Goal: Find specific page/section: Find specific page/section

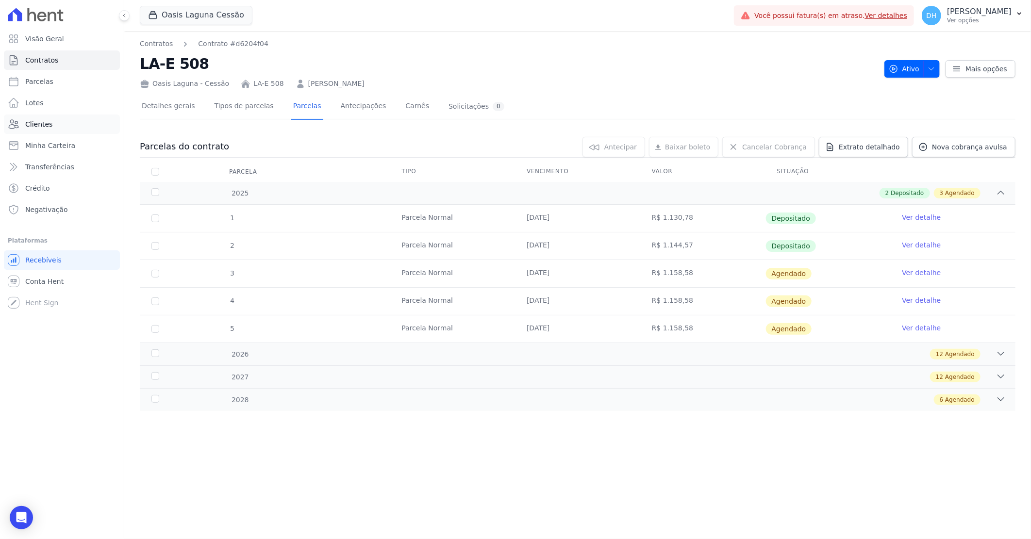
click at [60, 118] on link "Clientes" at bounding box center [62, 124] width 116 height 19
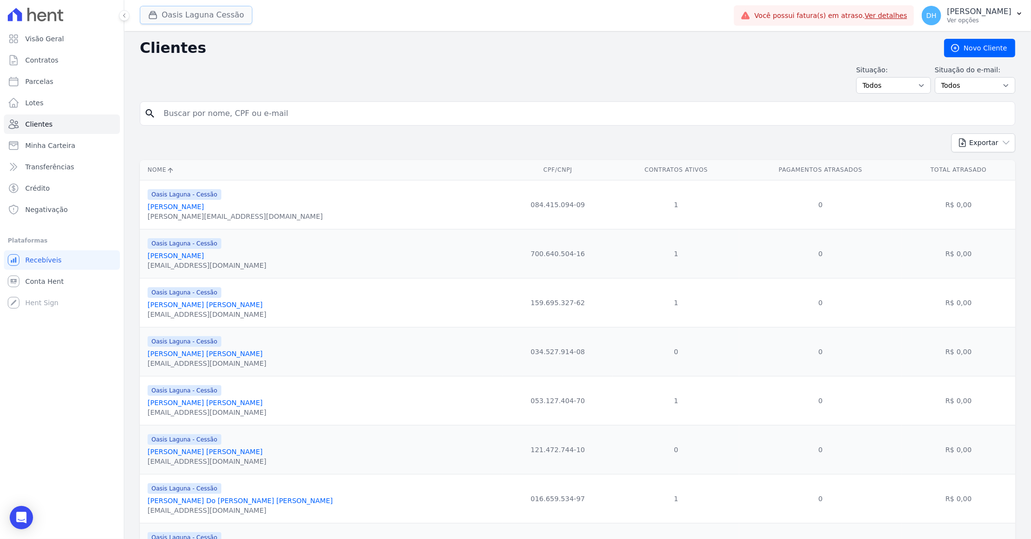
click at [185, 17] on button "Oasis Laguna Cessão" at bounding box center [196, 15] width 113 height 18
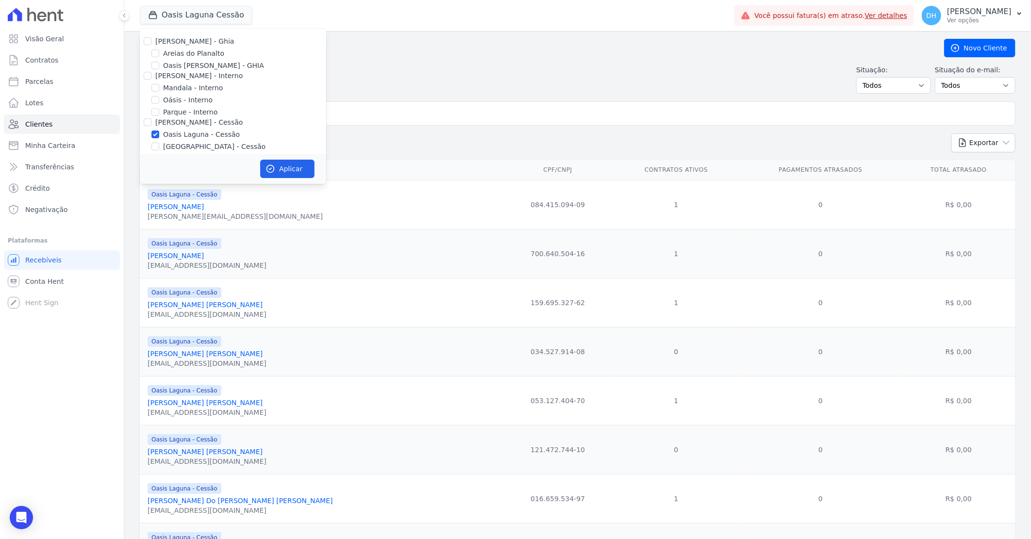
click at [153, 42] on div "[PERSON_NAME] - Ghia" at bounding box center [233, 41] width 186 height 10
click at [151, 41] on input "[PERSON_NAME] - Ghia" at bounding box center [148, 41] width 8 height 8
checkbox input "true"
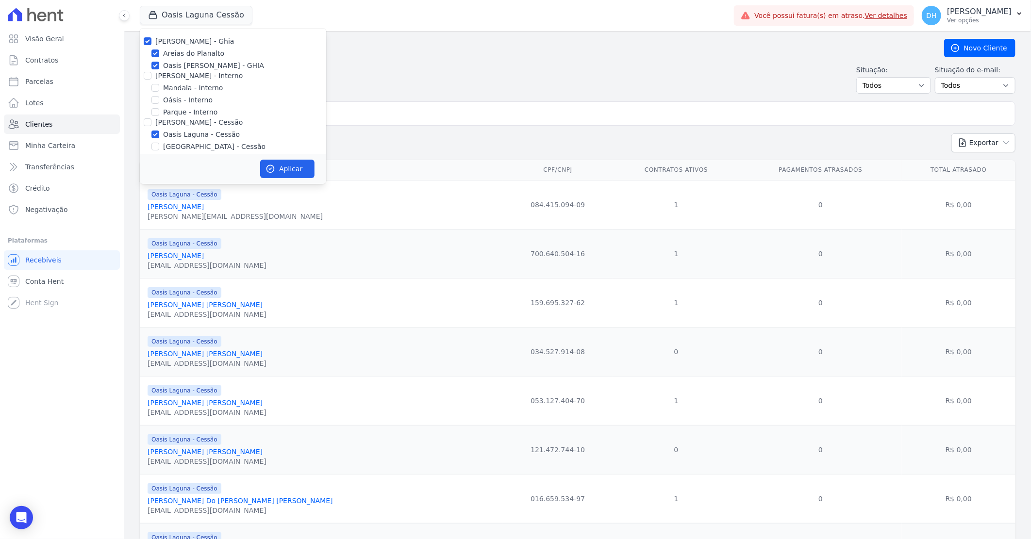
click at [151, 72] on div "[PERSON_NAME] - Interno" at bounding box center [233, 76] width 186 height 10
click at [150, 75] on input "[PERSON_NAME] - Interno" at bounding box center [148, 76] width 8 height 8
checkbox input "true"
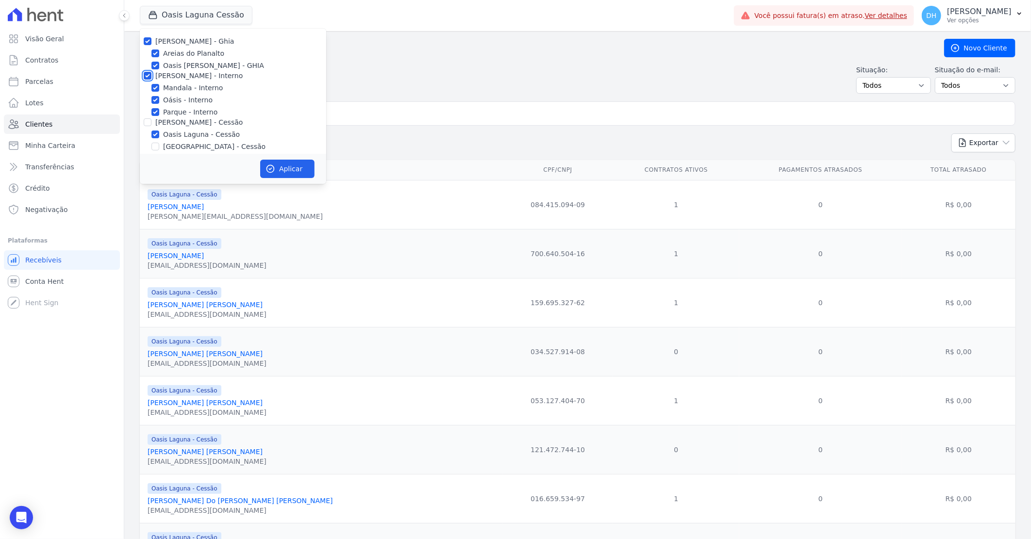
checkbox input "true"
click at [149, 121] on input "[PERSON_NAME] - Cessão" at bounding box center [148, 122] width 8 height 8
checkbox input "true"
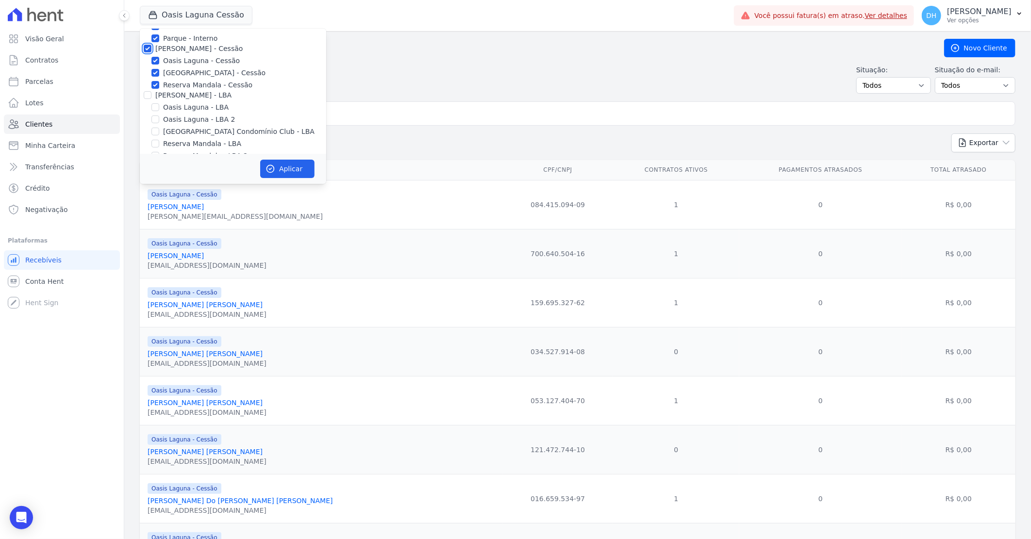
scroll to position [89, 0]
click at [148, 76] on input "[PERSON_NAME] - LBA" at bounding box center [148, 80] width 8 height 8
checkbox input "true"
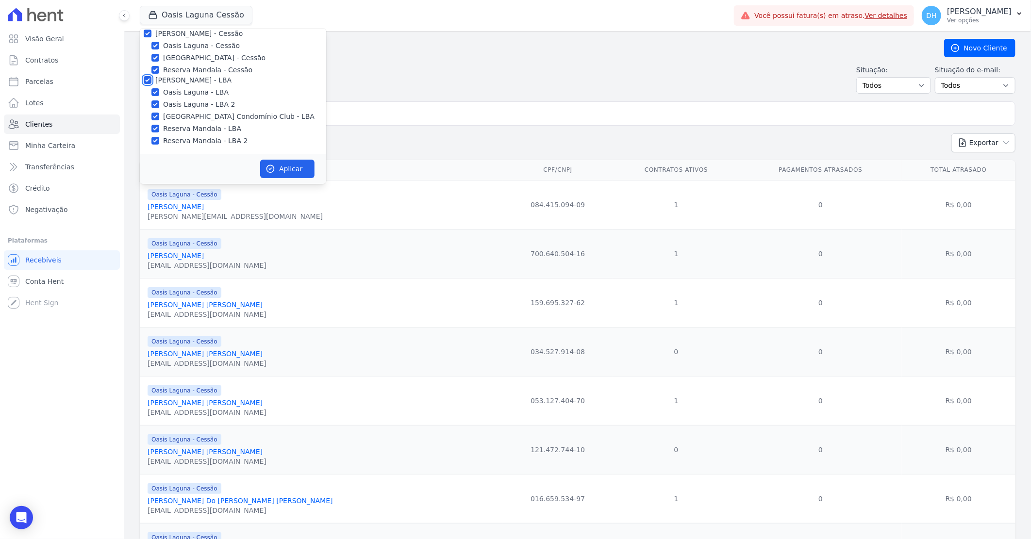
checkbox input "true"
click at [314, 177] on div "Aplicar" at bounding box center [233, 169] width 186 height 30
click at [305, 171] on button "Aplicar" at bounding box center [287, 169] width 54 height 18
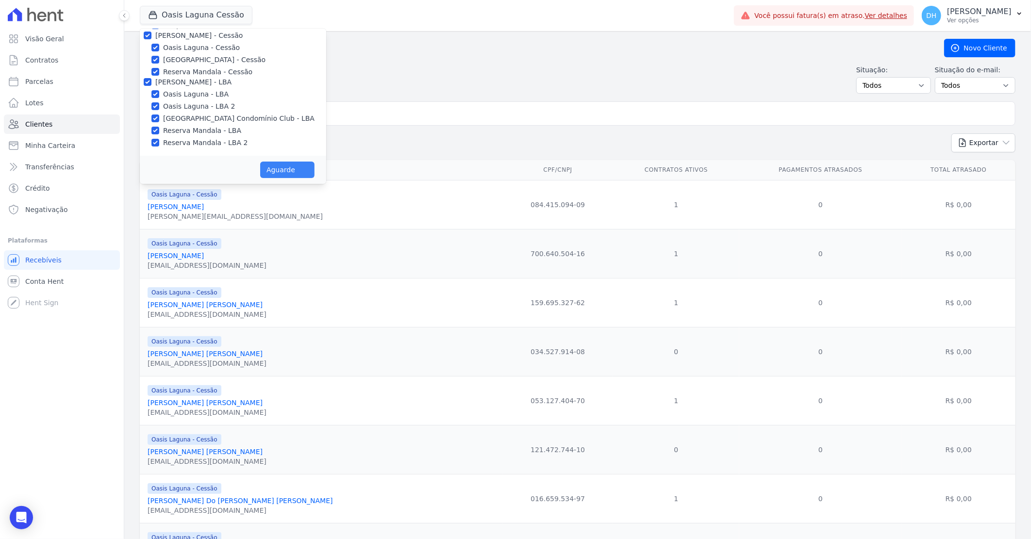
scroll to position [86, 0]
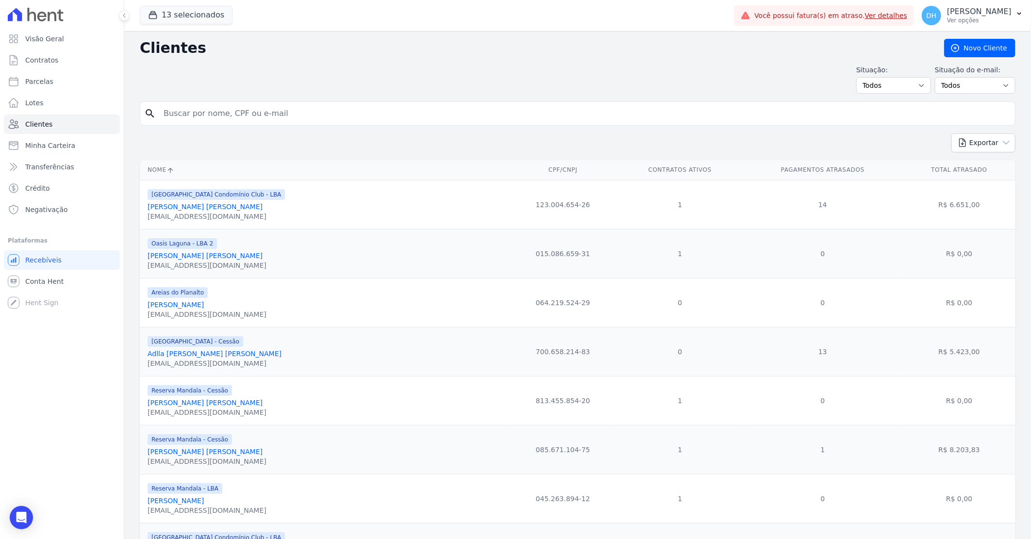
click at [206, 109] on input "search" at bounding box center [585, 113] width 854 height 19
type input "laciria"
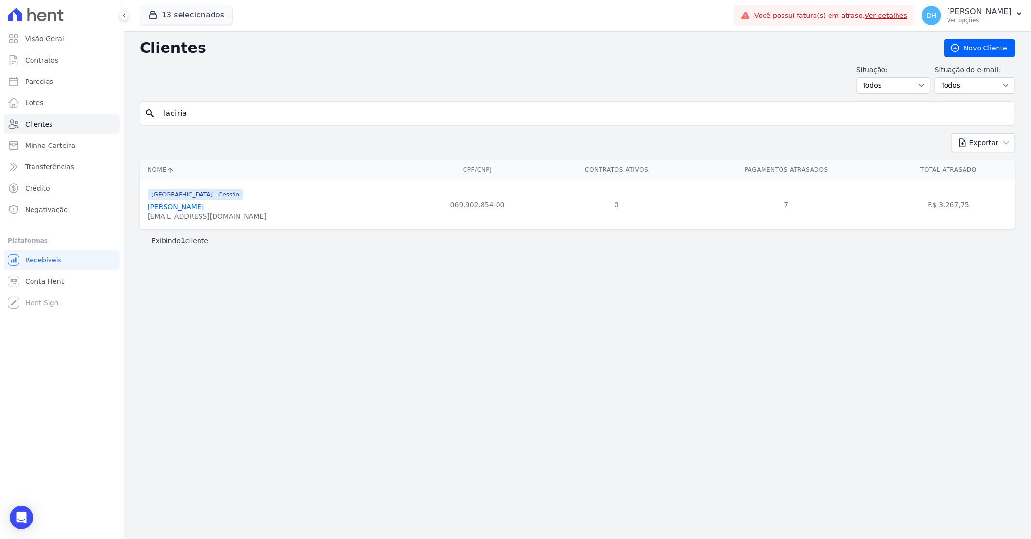
click at [187, 207] on link "[PERSON_NAME]" at bounding box center [176, 207] width 56 height 8
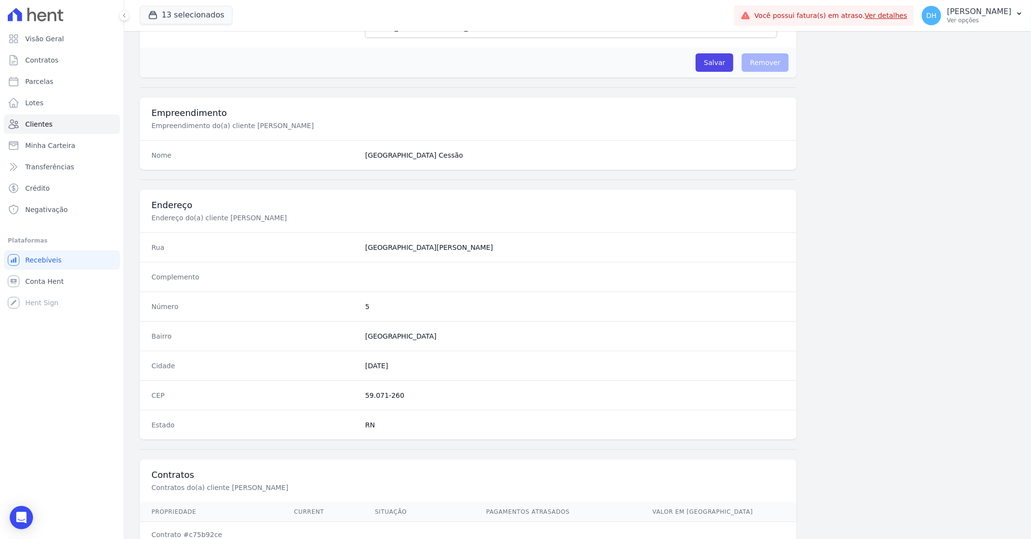
scroll to position [370, 0]
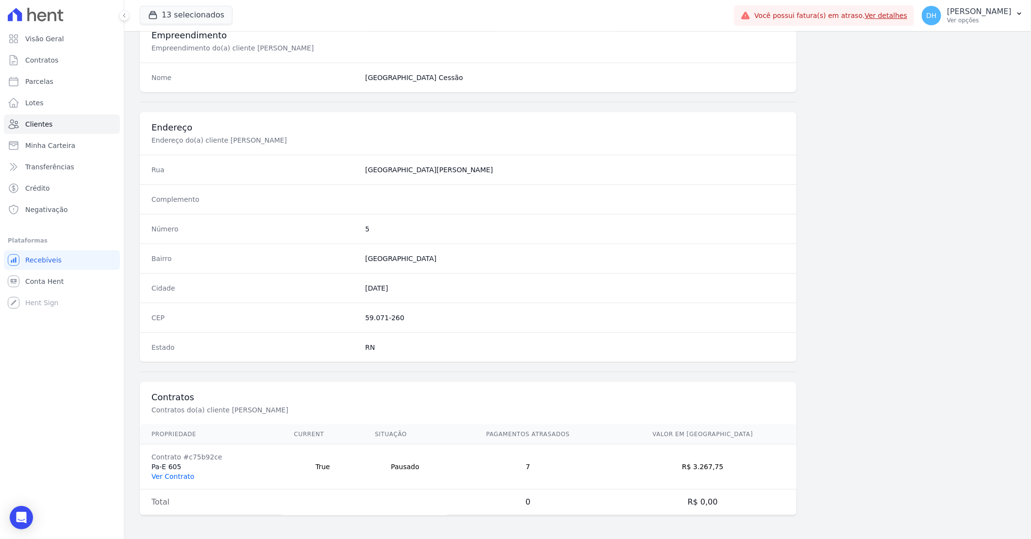
click at [175, 476] on link "Ver Contrato" at bounding box center [172, 477] width 43 height 8
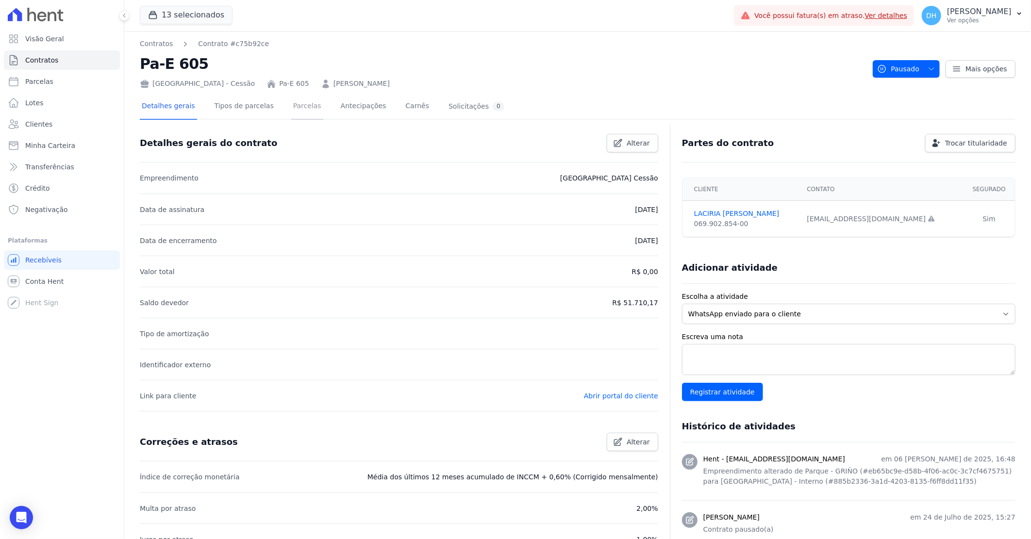
click at [294, 106] on link "Parcelas" at bounding box center [307, 107] width 32 height 26
